Goal: Information Seeking & Learning: Learn about a topic

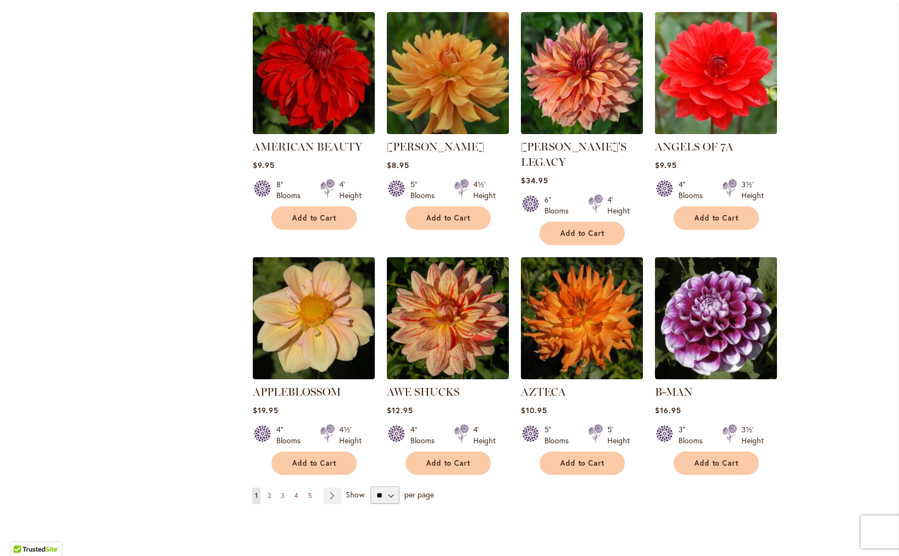
scroll to position [699, 0]
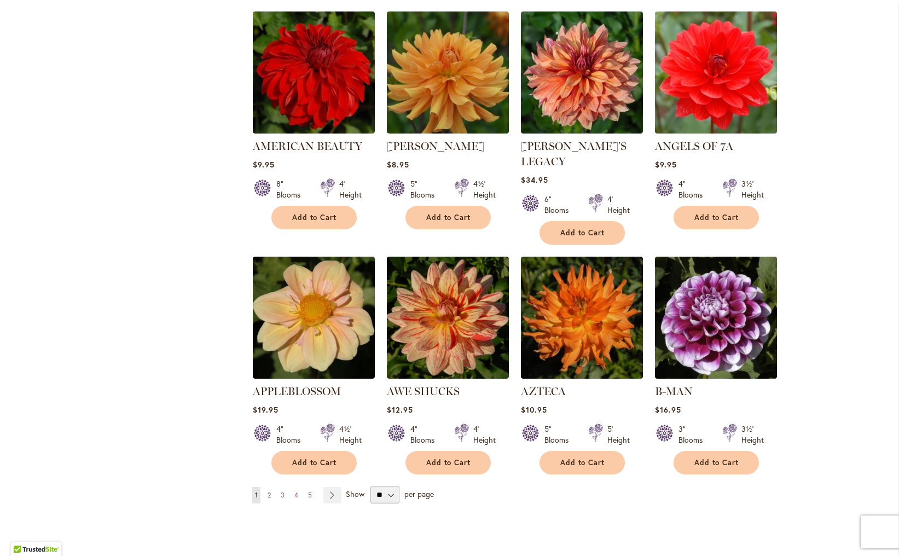
click at [268, 491] on span "2" at bounding box center [269, 495] width 3 height 8
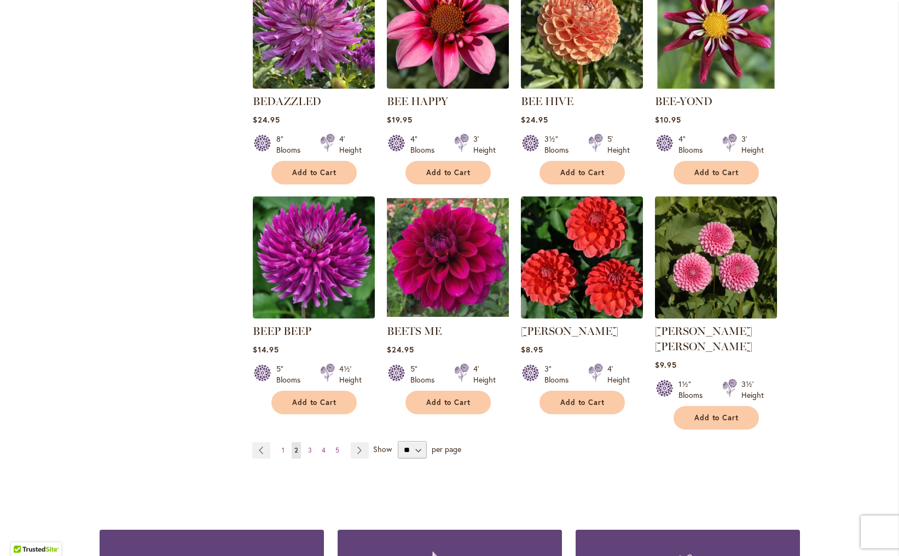
scroll to position [748, 0]
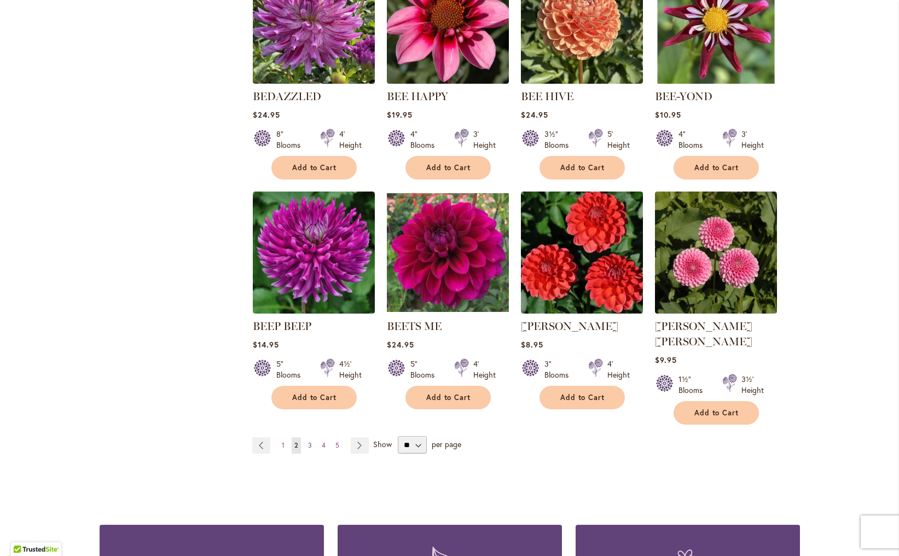
click at [308, 441] on span "3" at bounding box center [310, 445] width 4 height 8
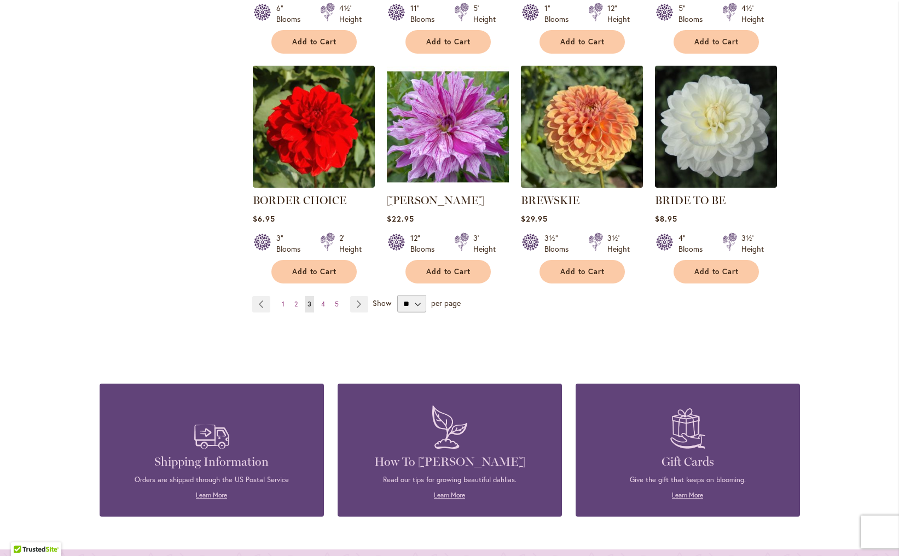
scroll to position [876, 0]
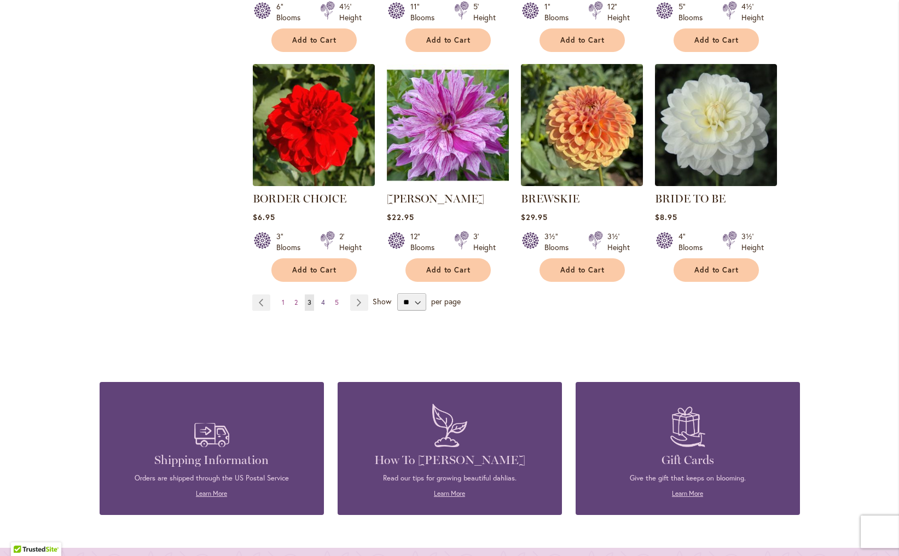
click at [321, 298] on span "4" at bounding box center [323, 302] width 4 height 8
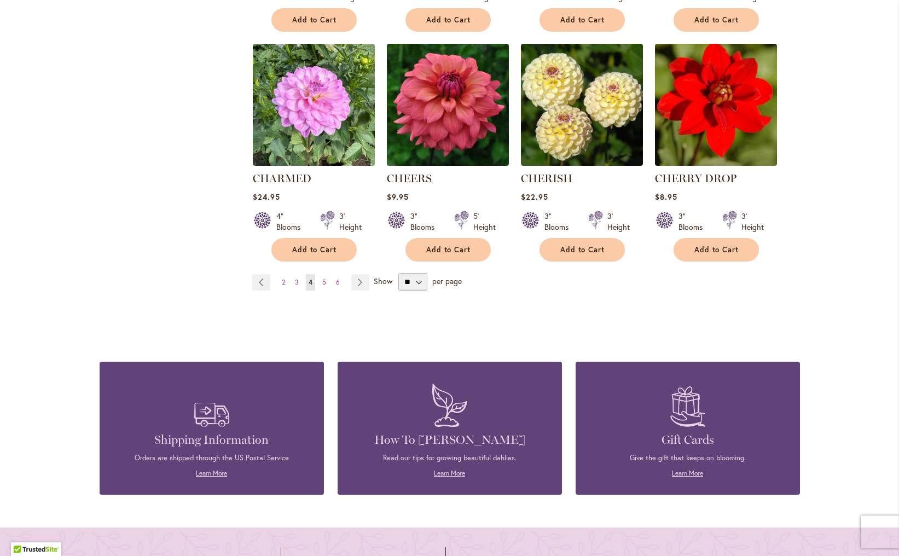
scroll to position [922, 0]
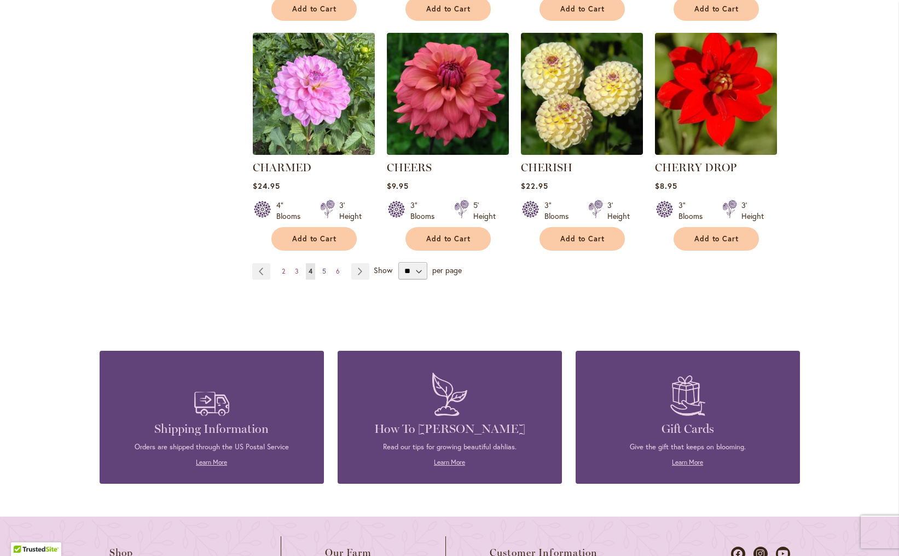
click at [322, 267] on span "5" at bounding box center [324, 271] width 4 height 8
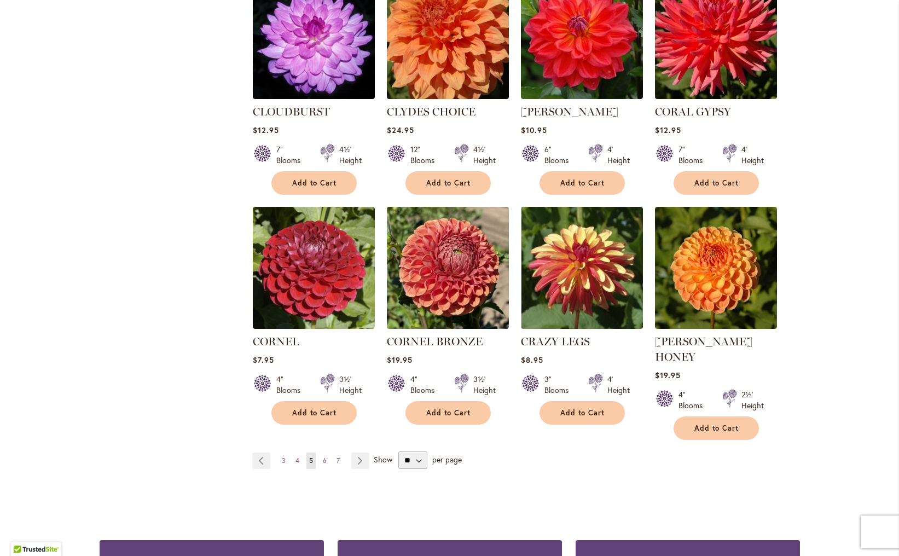
scroll to position [795, 0]
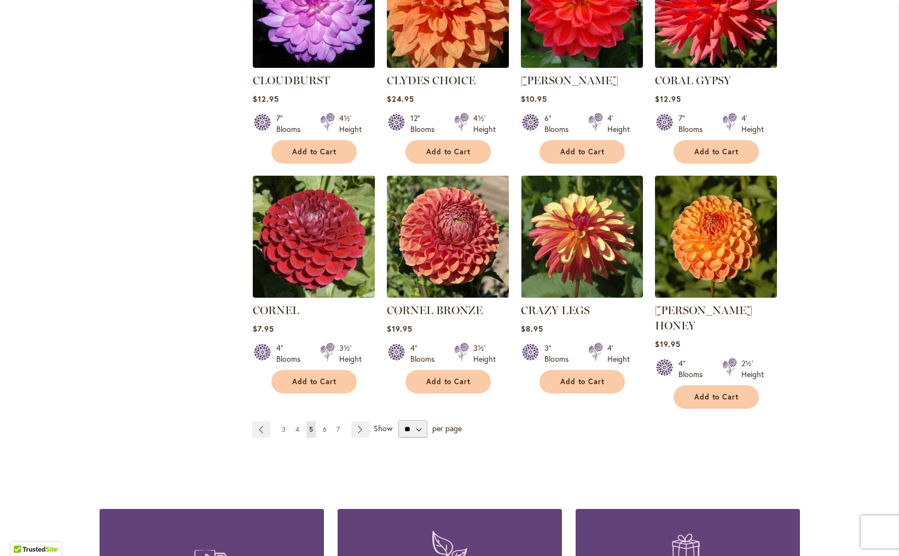
click at [323, 425] on span "6" at bounding box center [325, 429] width 4 height 8
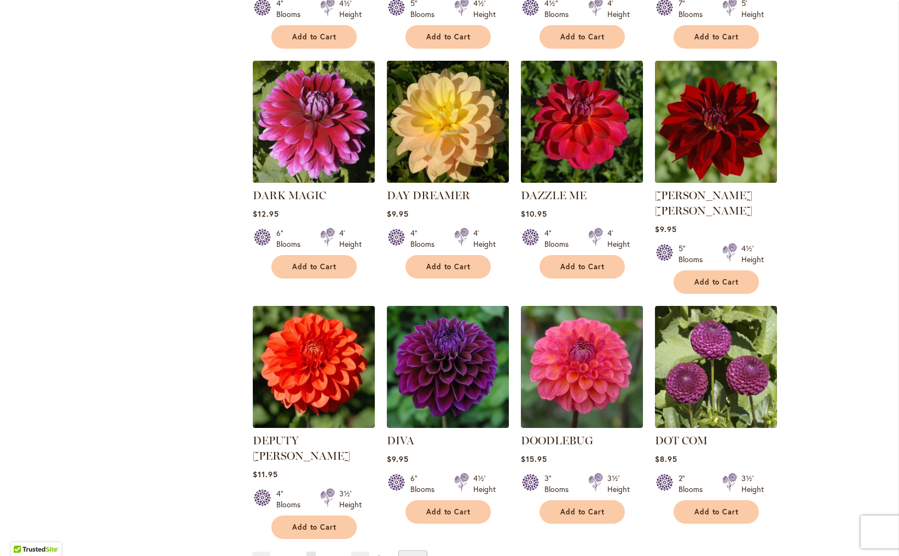
scroll to position [666, 0]
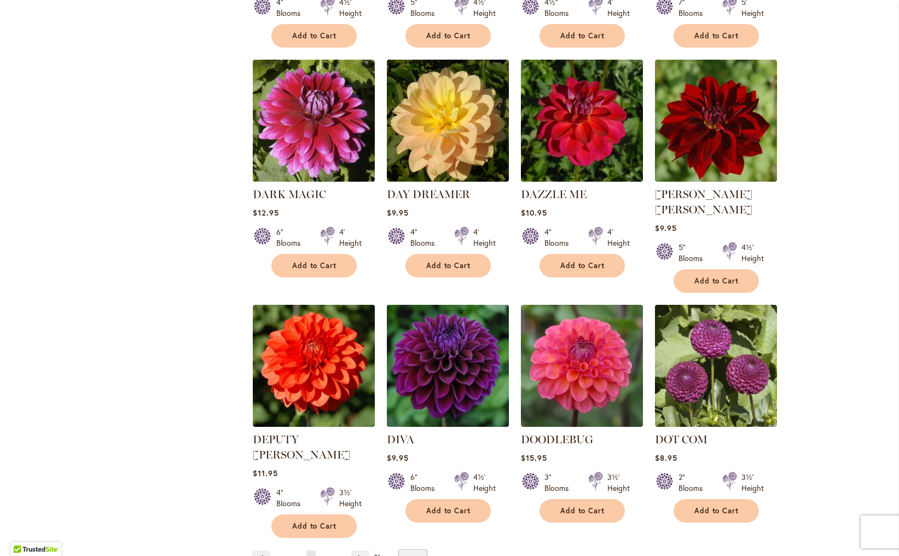
click at [443, 344] on img at bounding box center [448, 366] width 128 height 128
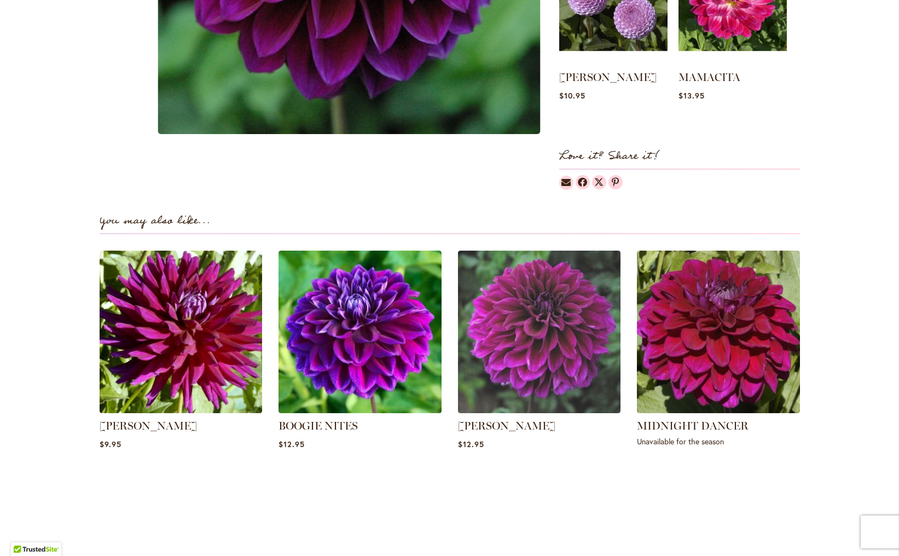
scroll to position [575, 0]
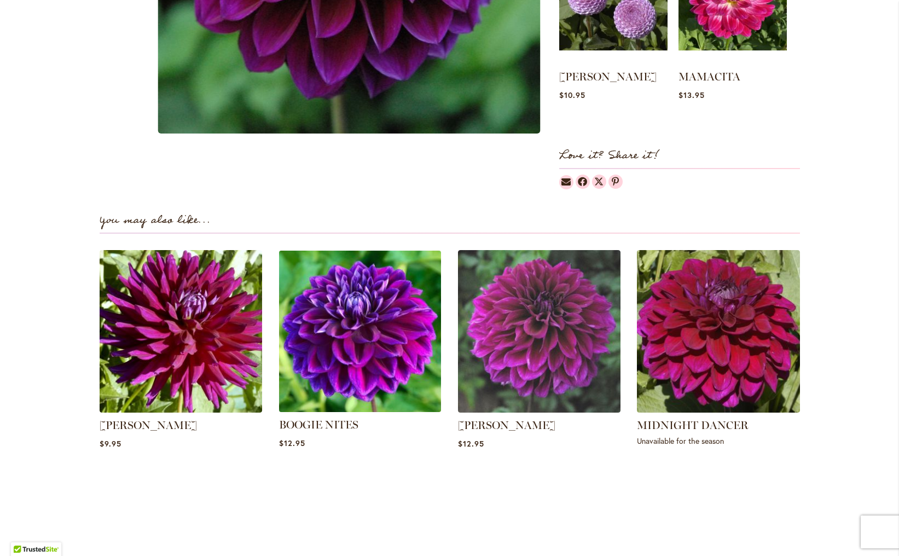
click at [368, 357] on img at bounding box center [360, 331] width 170 height 170
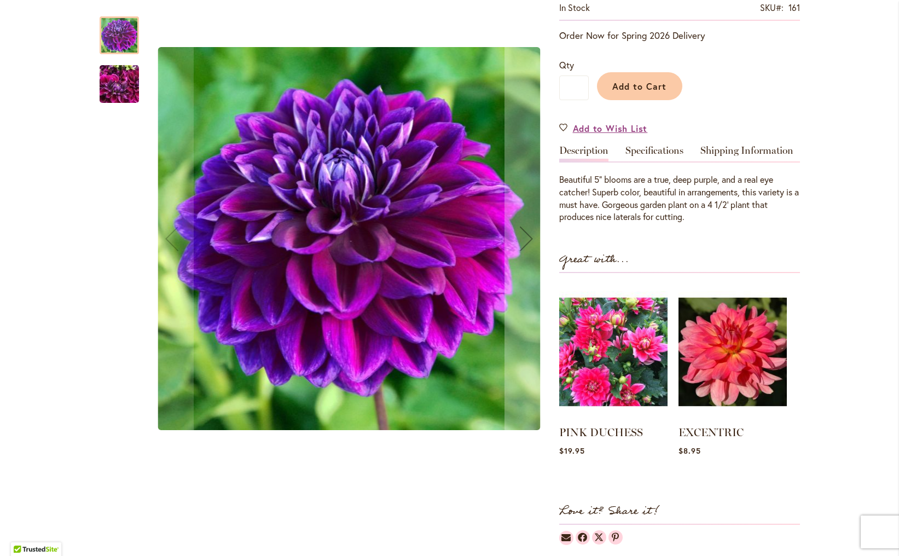
scroll to position [221, 0]
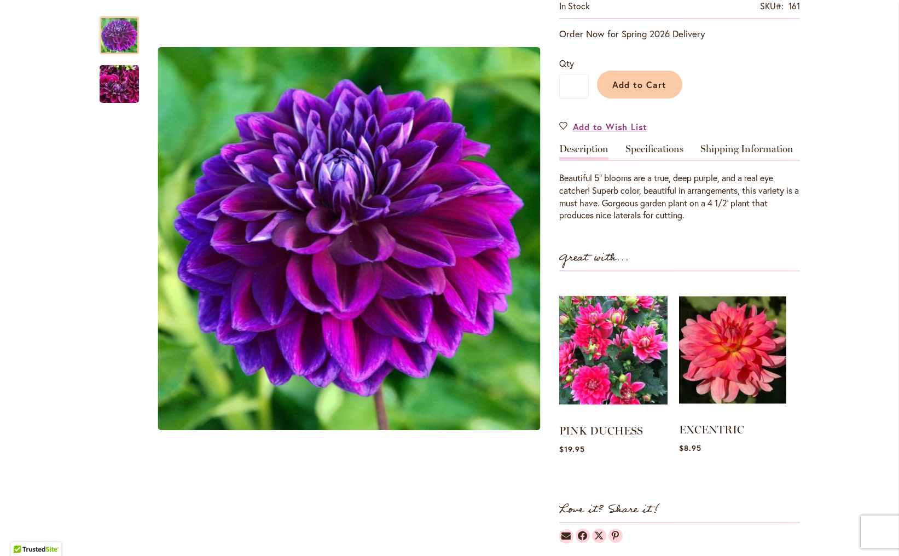
click at [737, 345] on img at bounding box center [732, 350] width 107 height 134
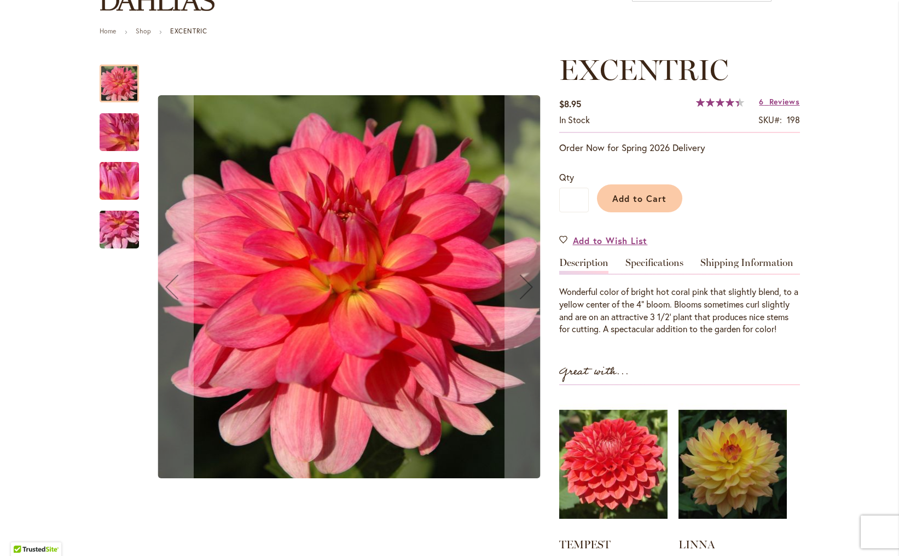
scroll to position [108, 0]
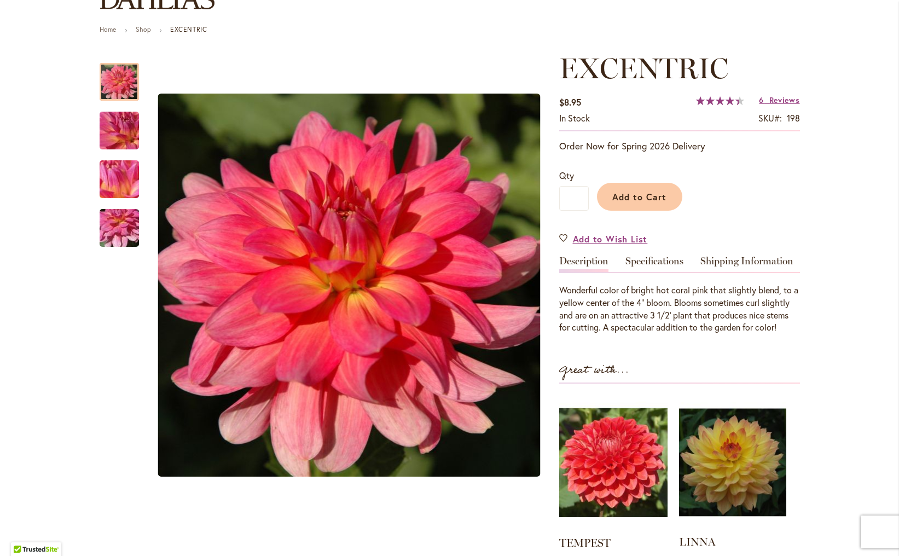
click at [737, 466] on img at bounding box center [732, 462] width 107 height 134
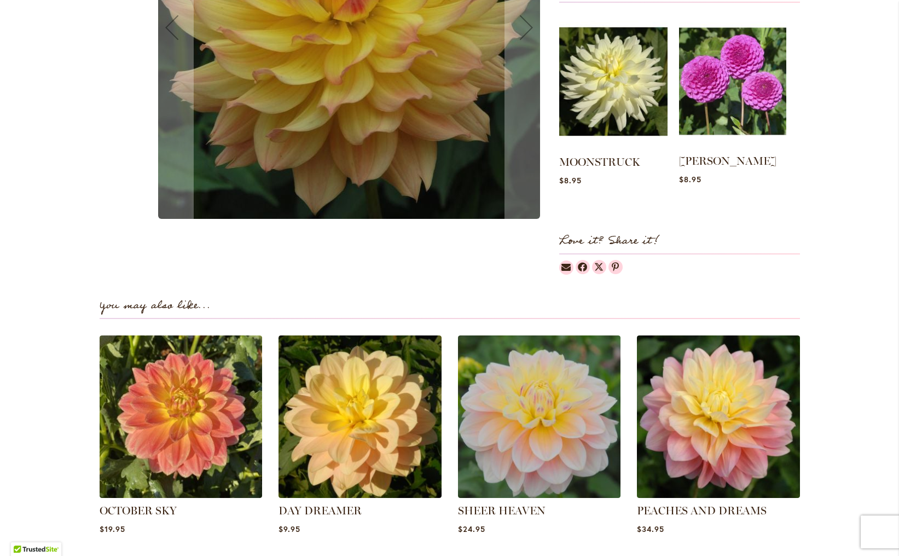
scroll to position [493, 0]
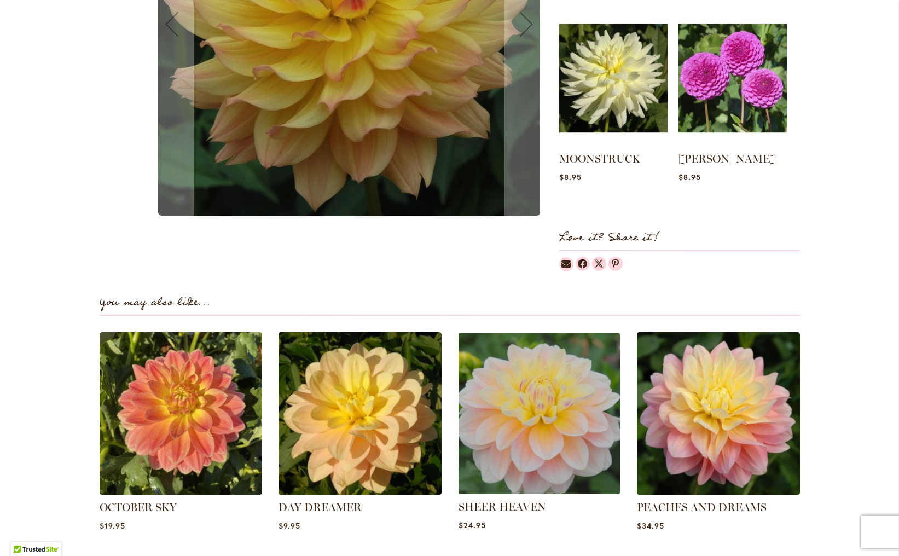
click at [515, 402] on img at bounding box center [539, 413] width 170 height 170
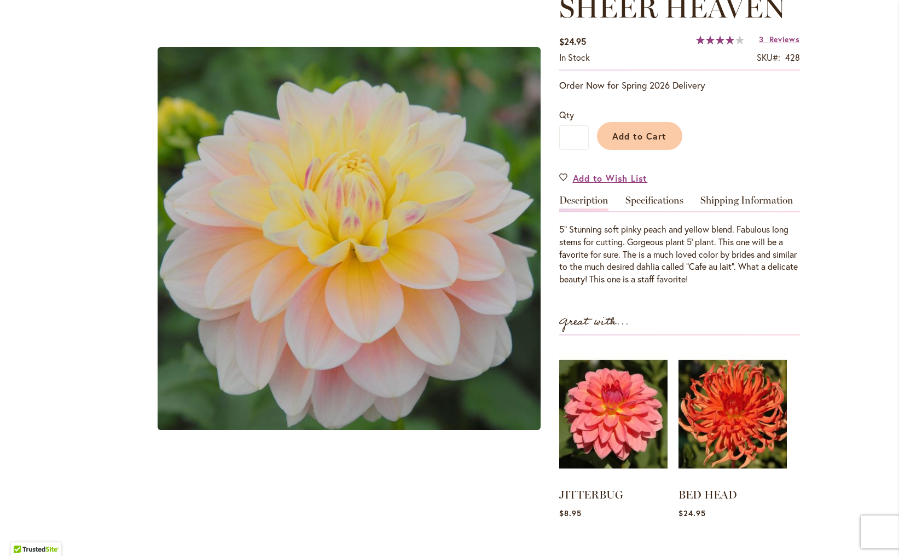
scroll to position [170, 0]
click at [722, 409] on img at bounding box center [732, 414] width 107 height 134
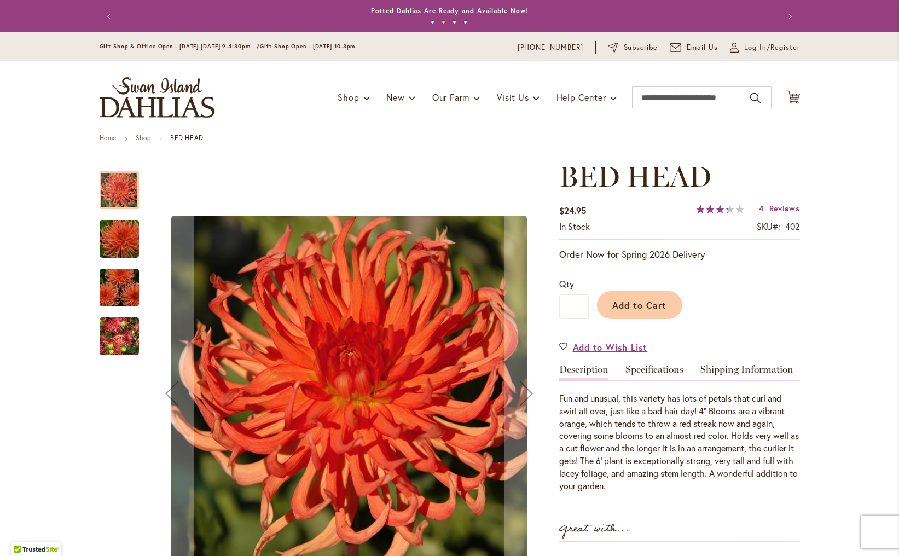
click at [114, 303] on img "BED HEAD" at bounding box center [119, 288] width 79 height 53
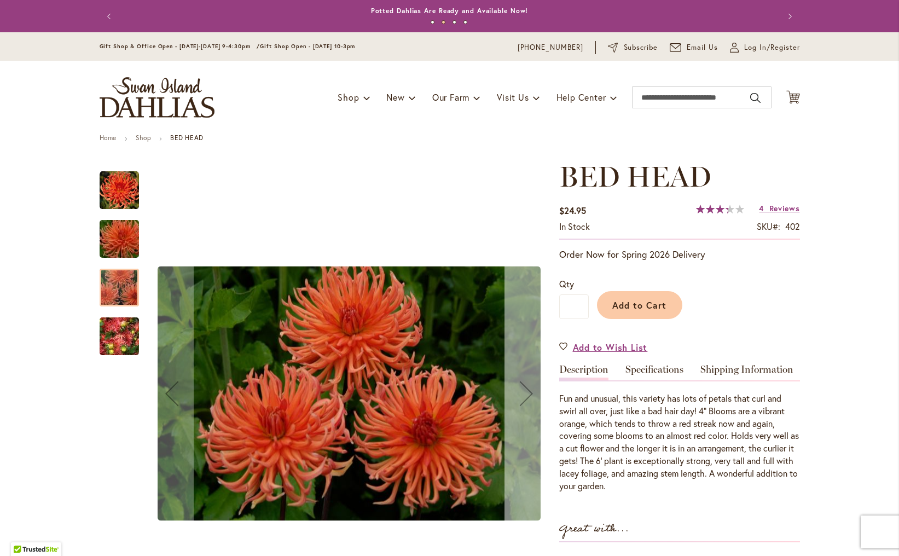
click at [525, 389] on div "Next" at bounding box center [527, 394] width 44 height 44
